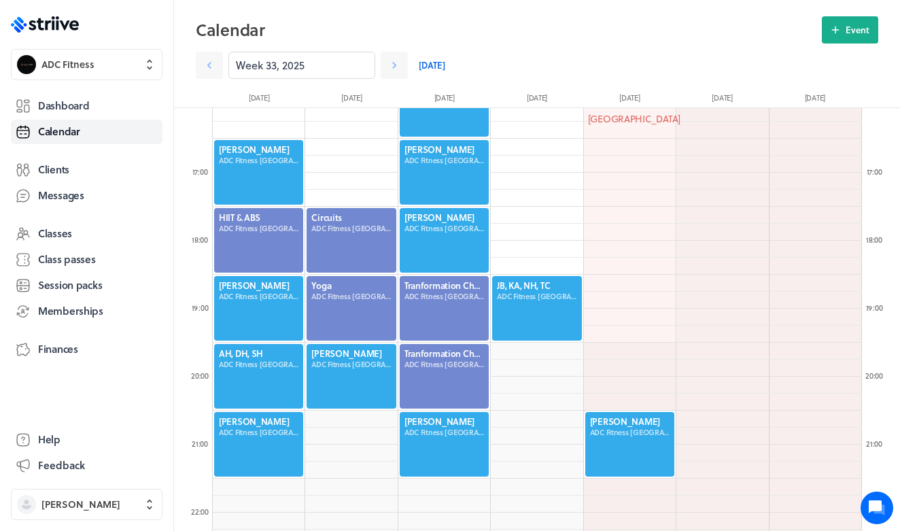
scroll to position [1631, 649]
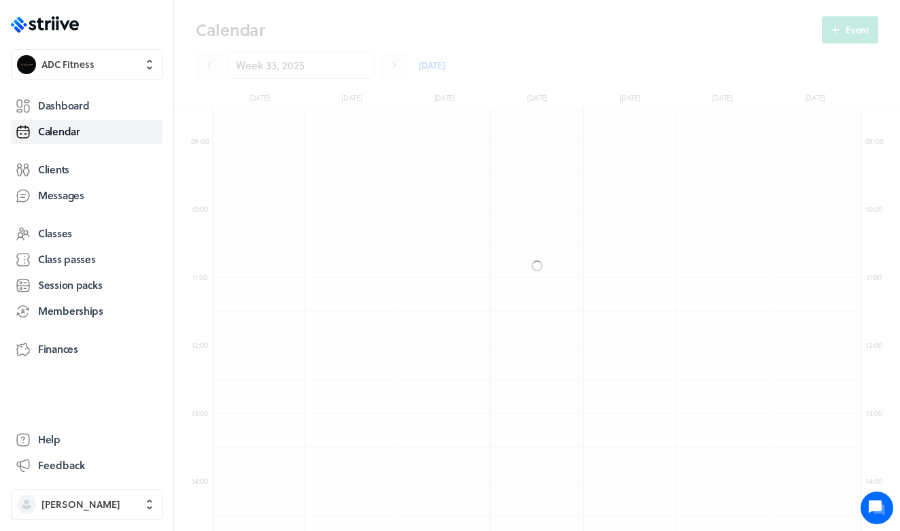
scroll to position [1631, 649]
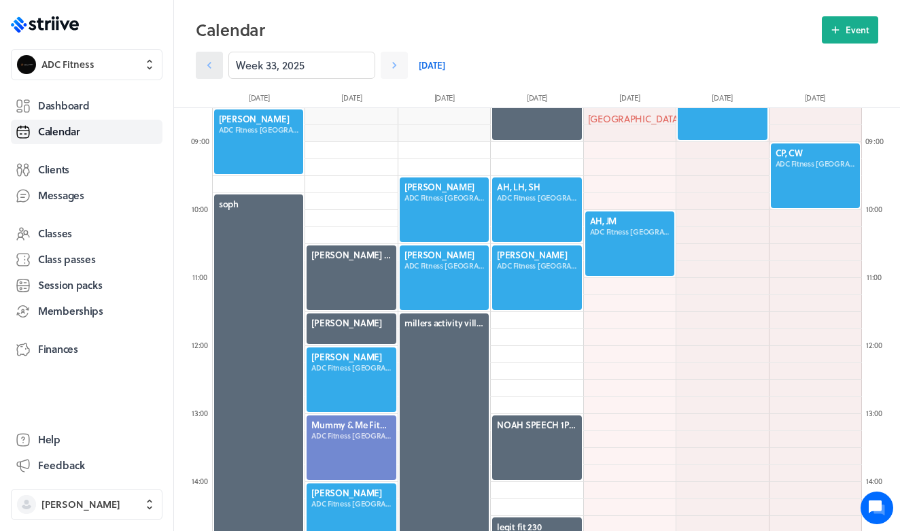
click at [211, 64] on icon at bounding box center [210, 65] width 14 height 14
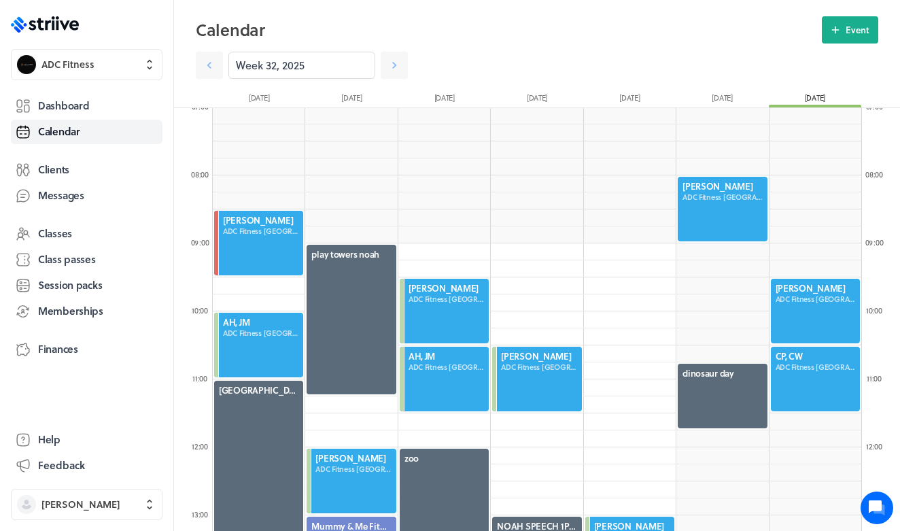
scroll to position [413, 0]
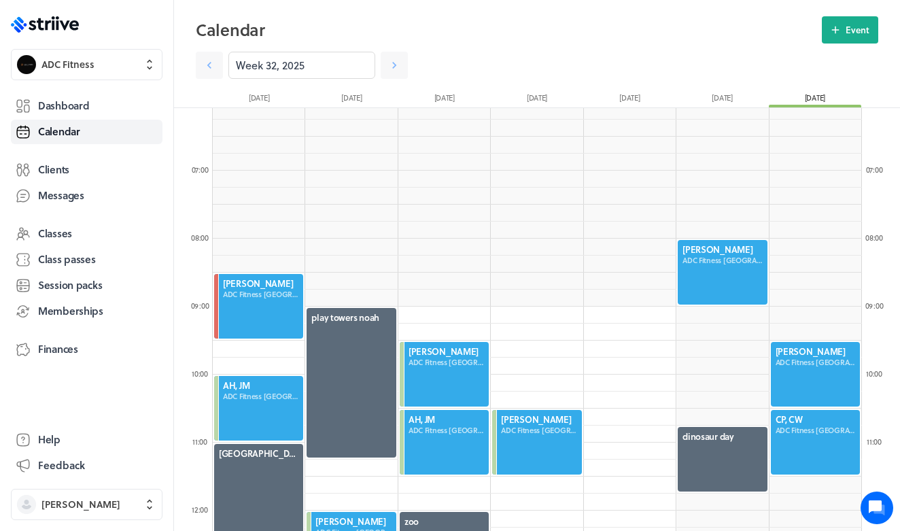
click at [743, 256] on div at bounding box center [722, 272] width 92 height 67
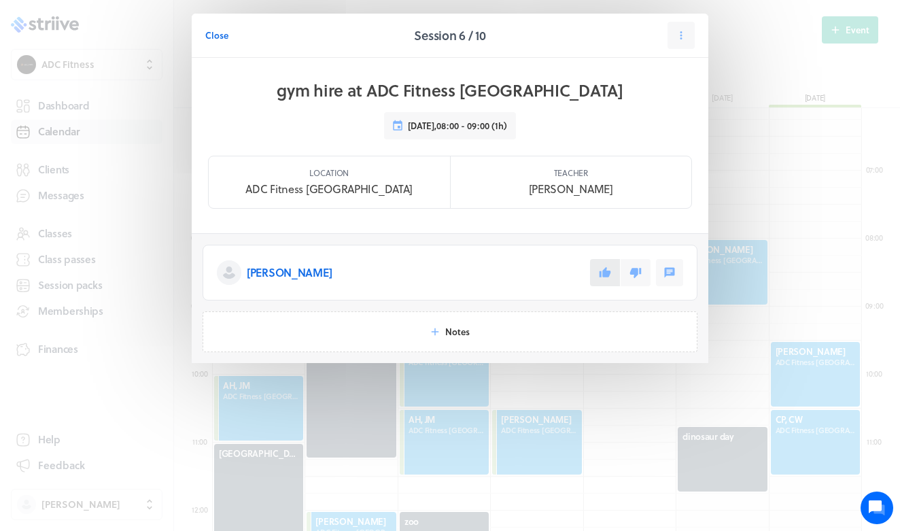
click at [606, 282] on button at bounding box center [605, 272] width 30 height 27
click at [222, 33] on span "Close" at bounding box center [216, 35] width 23 height 12
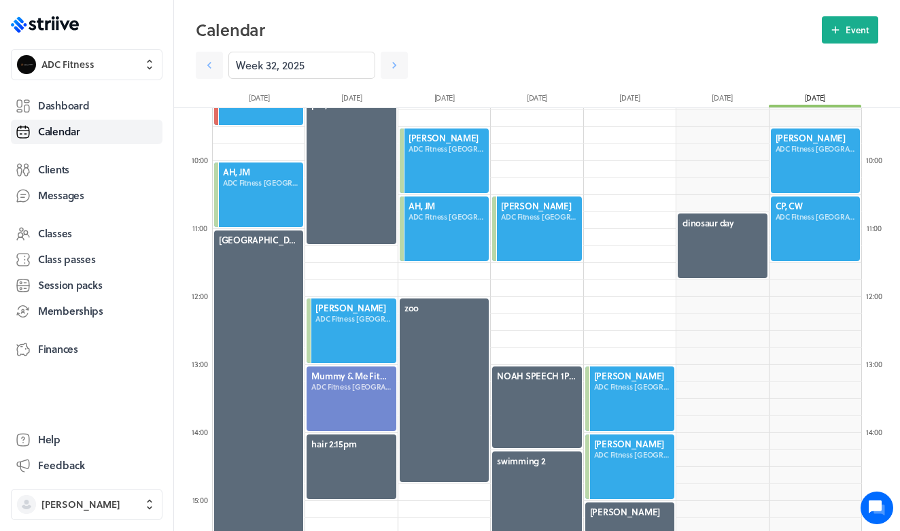
scroll to position [608, 0]
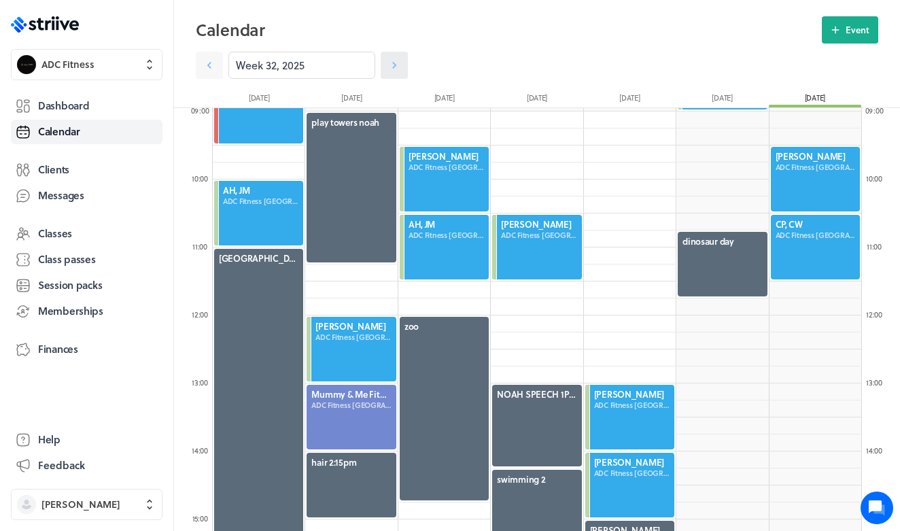
click at [391, 65] on icon at bounding box center [394, 65] width 14 height 14
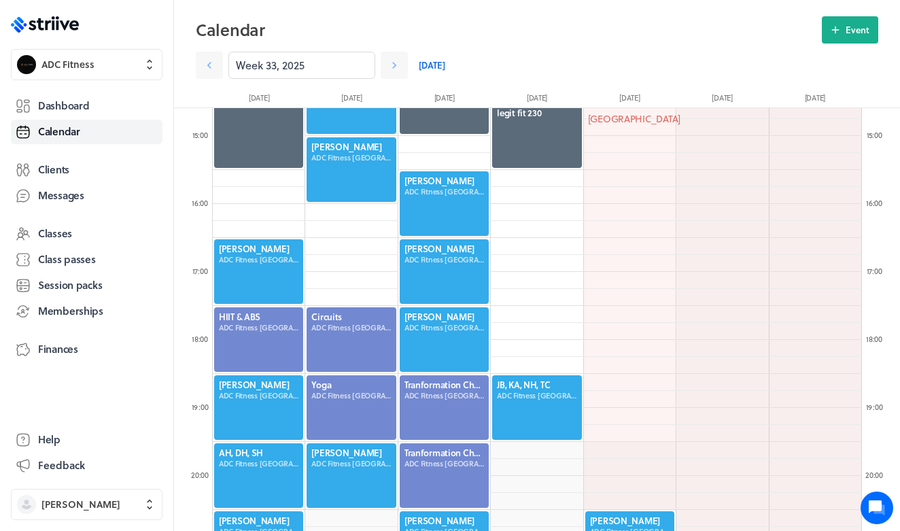
scroll to position [1207, 0]
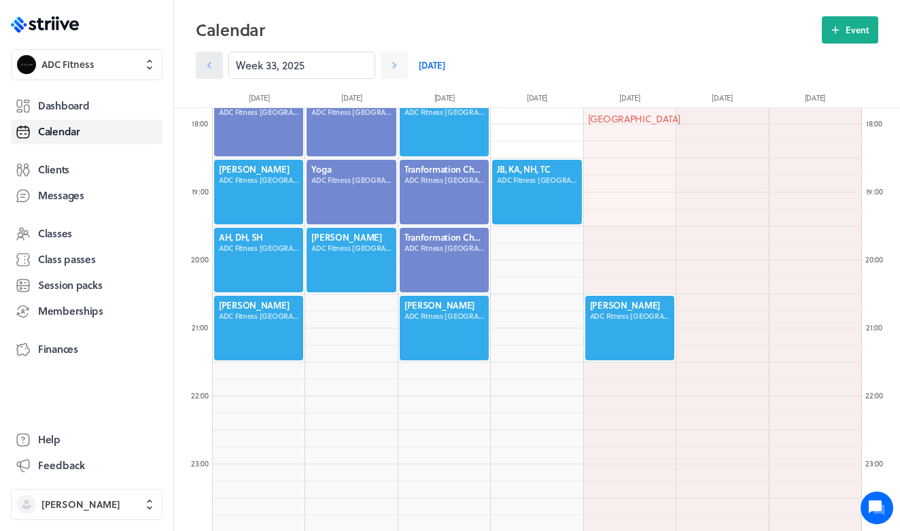
click at [213, 68] on icon at bounding box center [210, 65] width 14 height 14
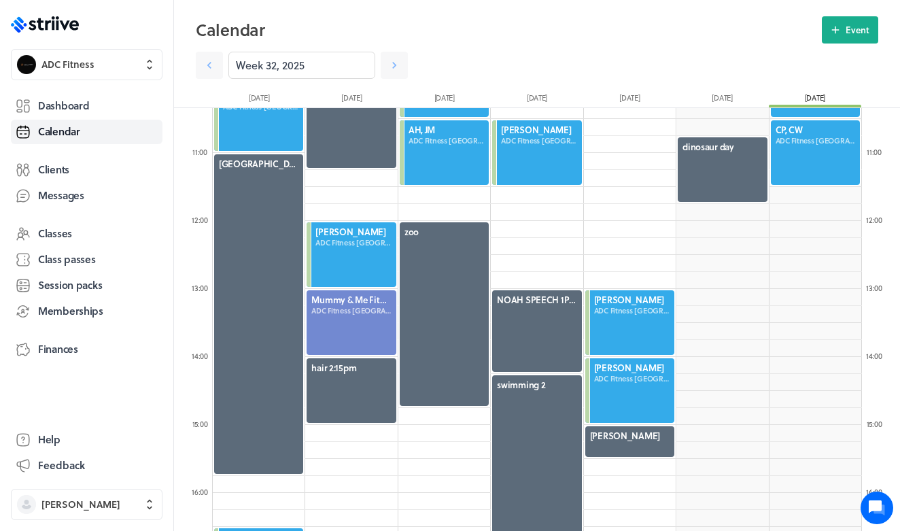
scroll to position [554, 0]
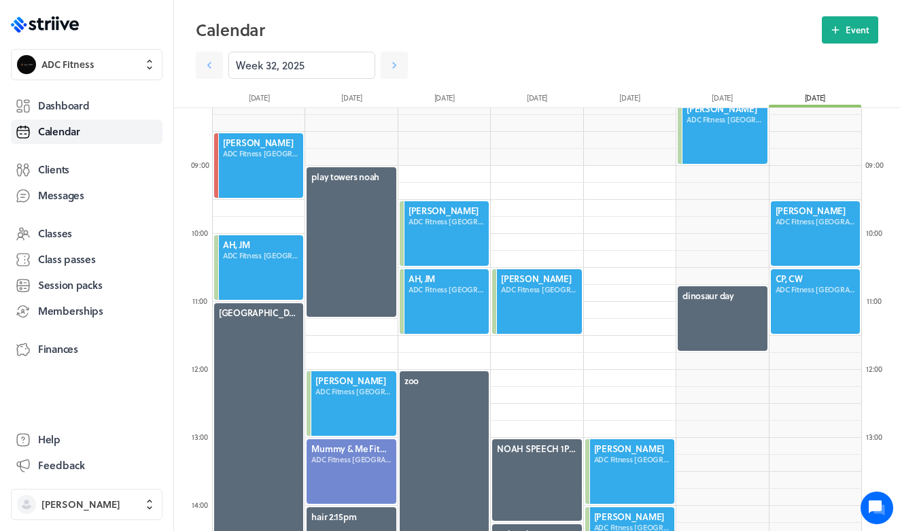
click at [820, 230] on div at bounding box center [815, 233] width 92 height 67
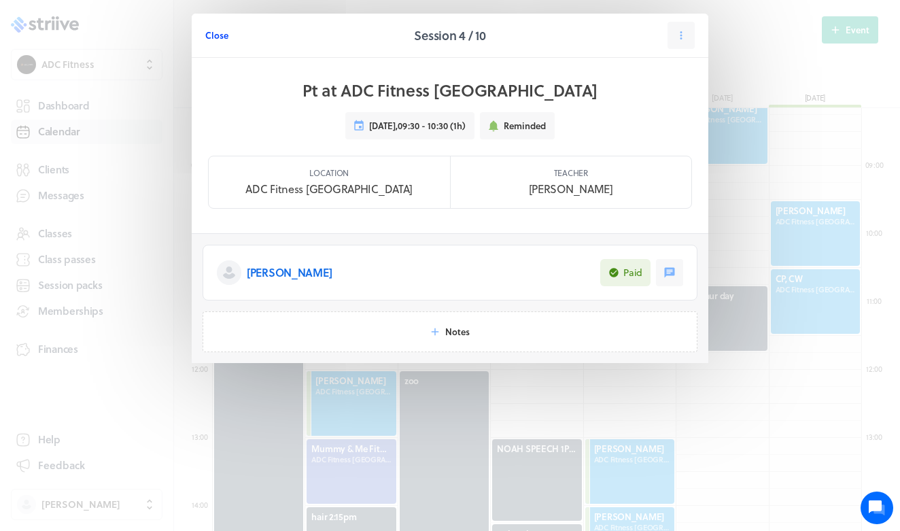
click at [221, 35] on span "Close" at bounding box center [216, 35] width 23 height 12
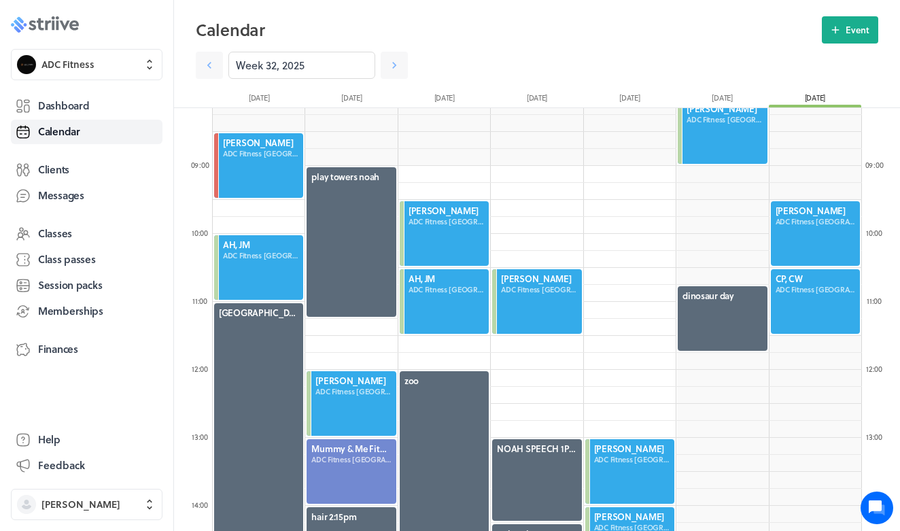
click at [37, 30] on icon ".st0{fill:#006BFF;} .st1{fill:#0A121C;} .st2{fill:url(#SVGID_1_);} .st3{fill:ur…" at bounding box center [45, 24] width 68 height 16
